Goal: Information Seeking & Learning: Learn about a topic

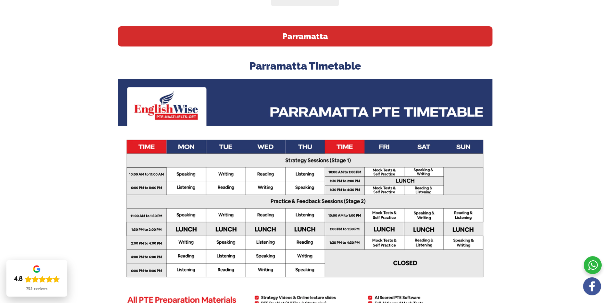
scroll to position [44, 0]
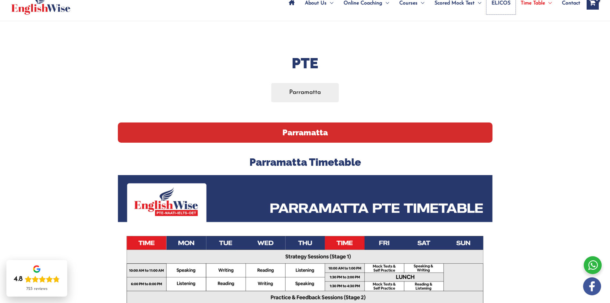
click at [503, 6] on span "ELICOS" at bounding box center [501, 3] width 19 height 22
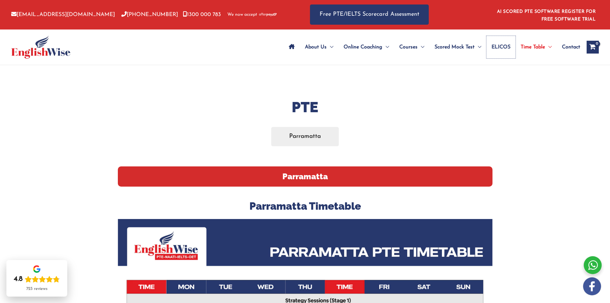
scroll to position [0, 0]
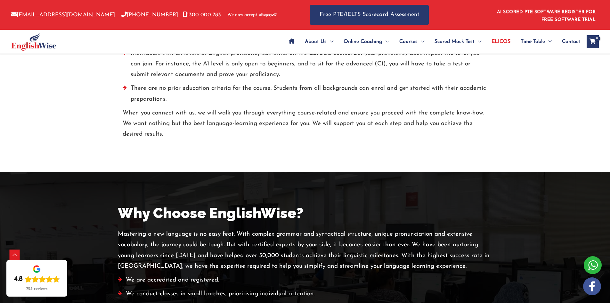
scroll to position [1249, 0]
